Goal: Transaction & Acquisition: Purchase product/service

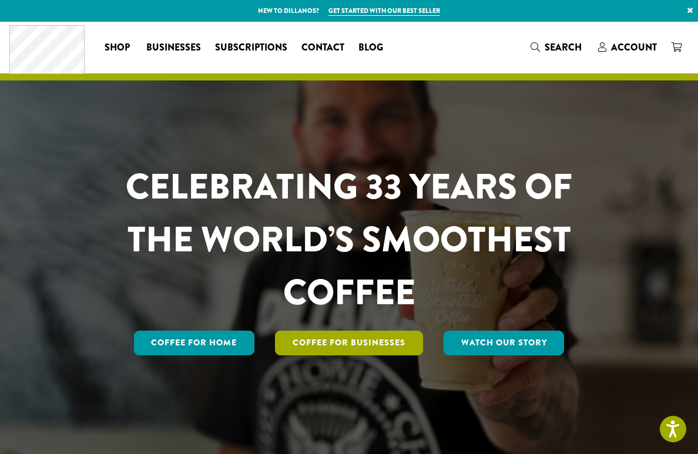
click at [351, 350] on link "Coffee For Businesses" at bounding box center [349, 343] width 148 height 25
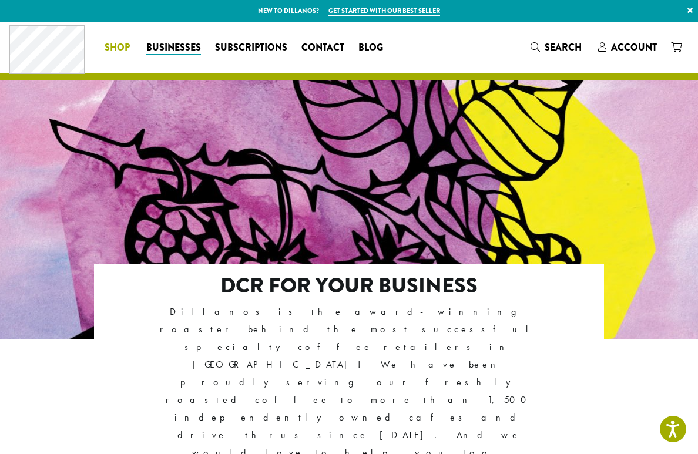
click at [116, 48] on span "Shop" at bounding box center [117, 48] width 25 height 15
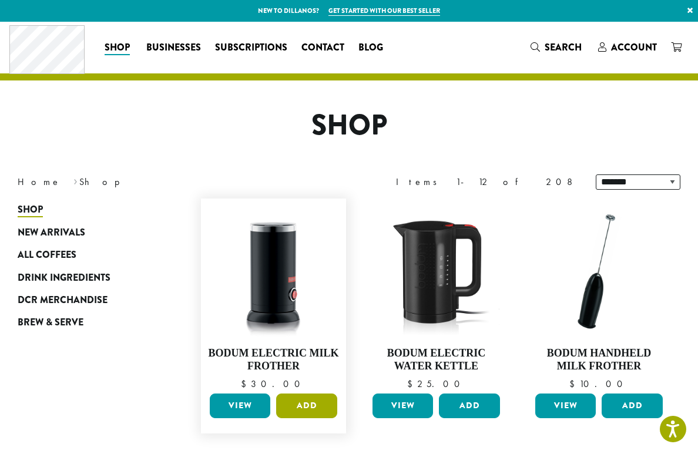
click at [294, 411] on button "Add" at bounding box center [306, 406] width 61 height 25
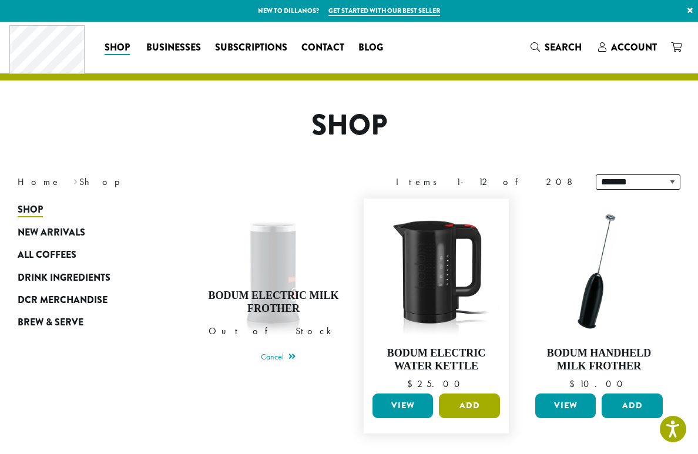
click at [454, 398] on button "Add" at bounding box center [469, 406] width 61 height 25
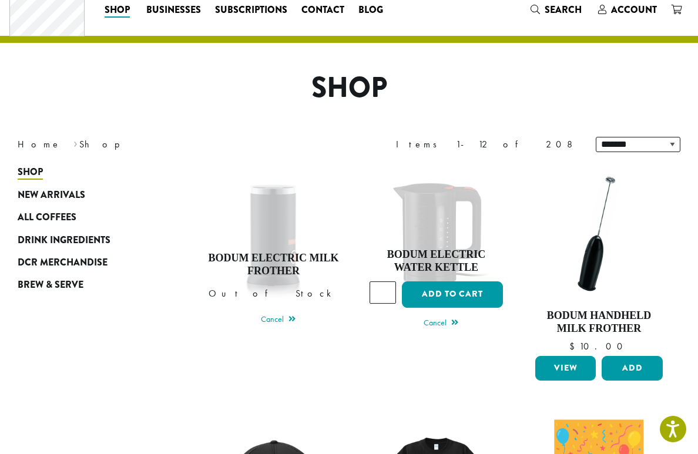
scroll to position [252, 0]
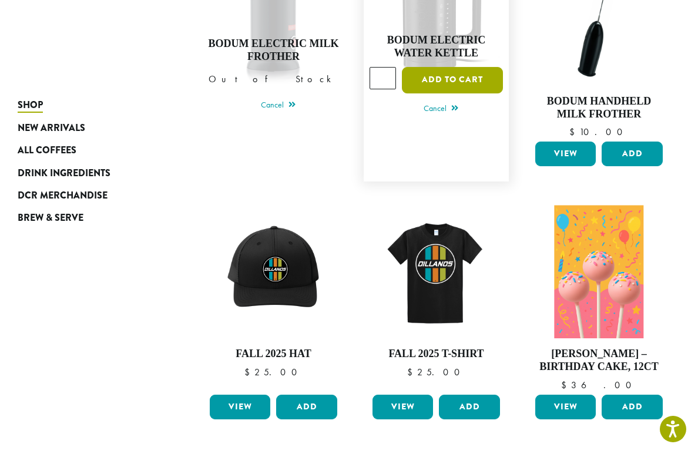
click at [449, 78] on button "Add to cart" at bounding box center [452, 80] width 101 height 26
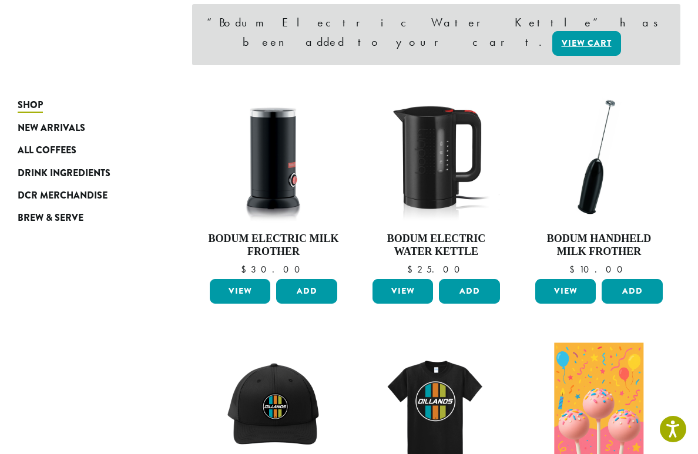
scroll to position [248, 0]
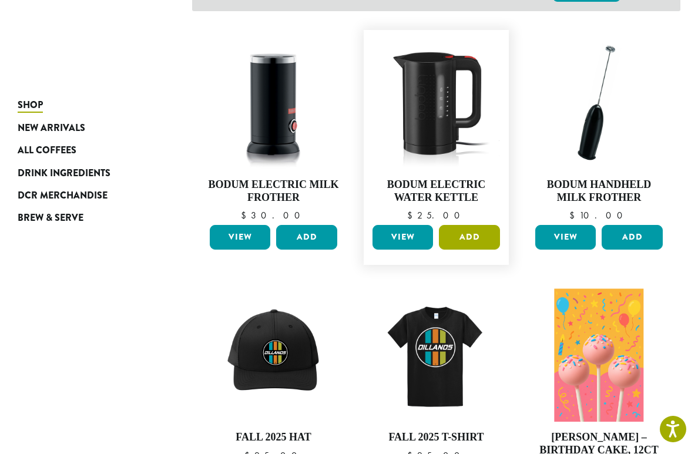
click at [443, 225] on button "Add" at bounding box center [469, 237] width 61 height 25
click at [455, 217] on figure "Bodum Electric Water Kettle $ 25.00 Bodum Electric Water Kettle 3 in stock Quan…" at bounding box center [436, 147] width 145 height 235
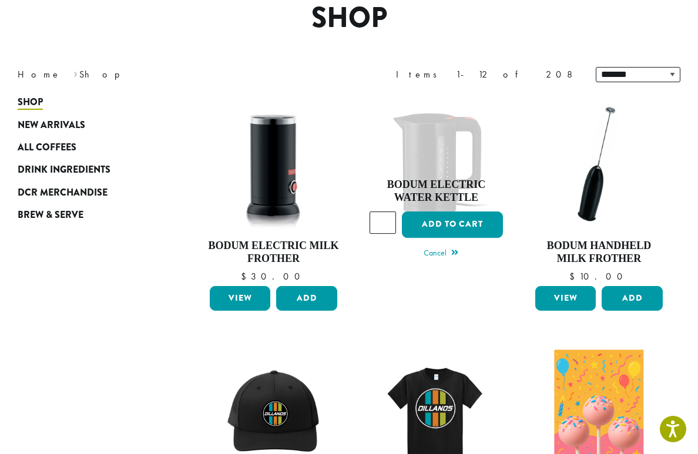
scroll to position [0, 0]
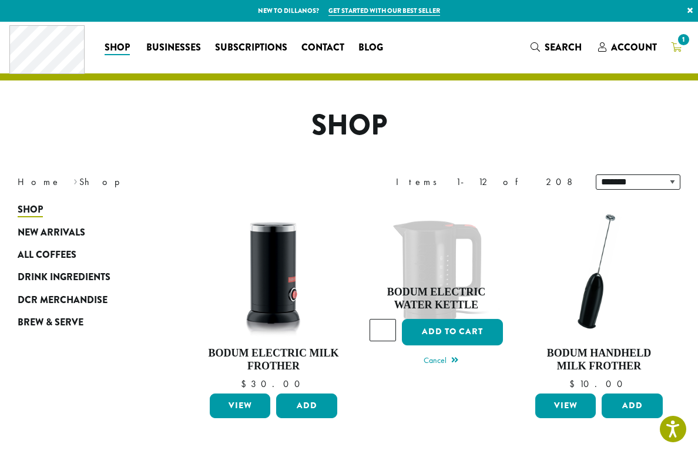
click at [664, 40] on link "1" at bounding box center [676, 47] width 25 height 19
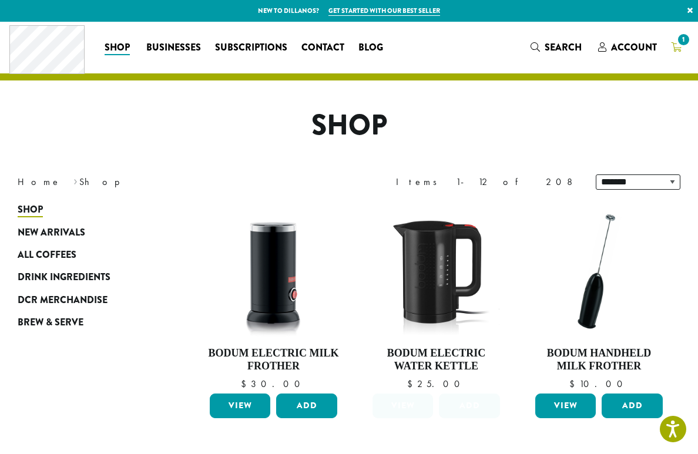
click at [671, 43] on icon "1" at bounding box center [676, 46] width 11 height 9
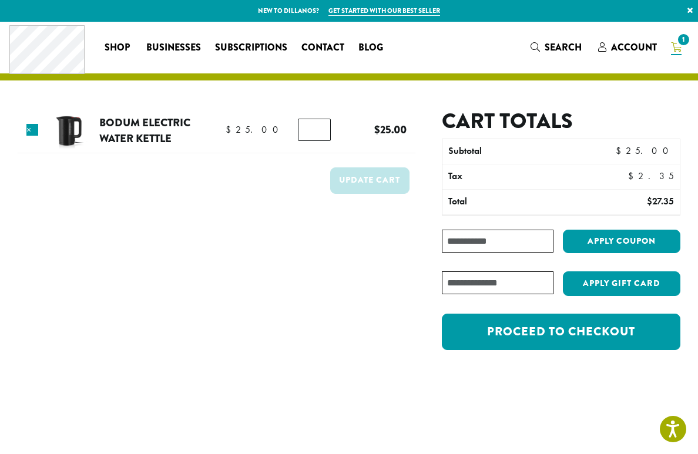
click at [504, 243] on input "Coupon:" at bounding box center [498, 241] width 112 height 23
paste input "**********"
type input "**********"
click at [600, 249] on button "Apply coupon" at bounding box center [621, 242] width 117 height 24
